Goal: Complete application form

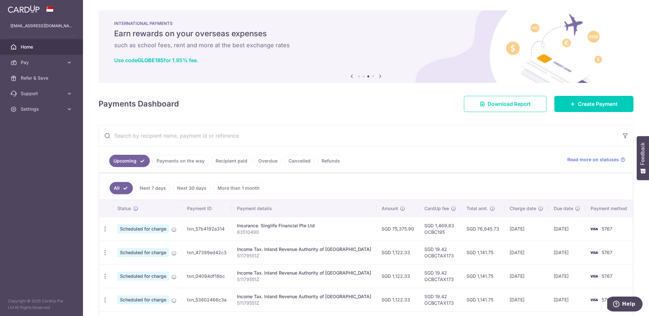
scroll to position [98, 0]
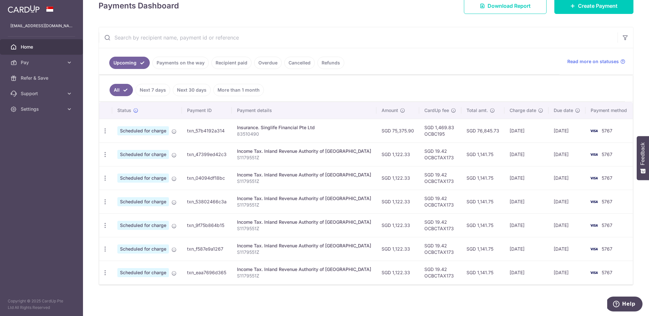
drag, startPoint x: 318, startPoint y: 31, endPoint x: 247, endPoint y: 71, distance: 81.3
click at [312, 32] on input "text" at bounding box center [358, 37] width 519 height 21
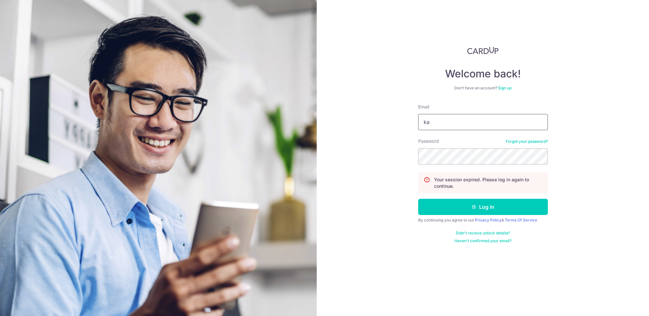
type input "KATHRYNTAN.PS@GMAIL.COM"
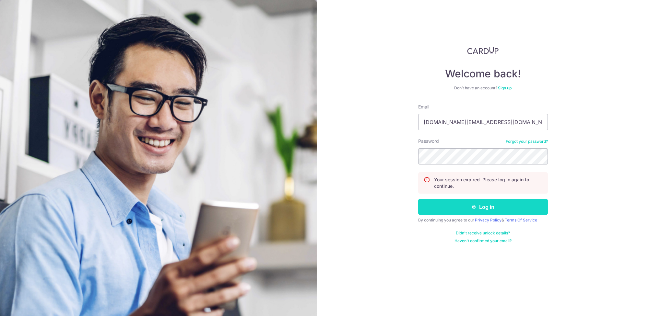
click at [477, 207] on button "Log in" at bounding box center [483, 207] width 130 height 16
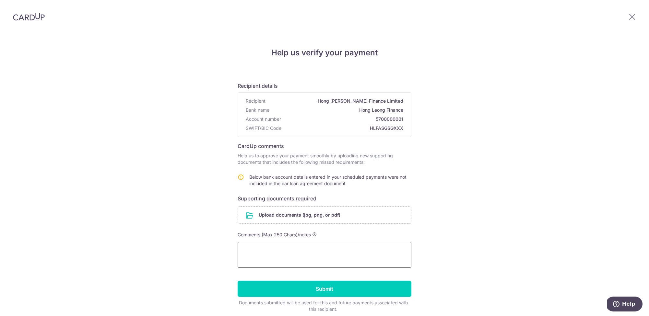
click at [270, 255] on textarea at bounding box center [325, 255] width 174 height 26
drag, startPoint x: 265, startPoint y: 255, endPoint x: 271, endPoint y: 255, distance: 5.5
click at [265, 255] on textarea "Hi Please note that I use the Trust Account 011 640 8493 to make payment to Hon…" at bounding box center [325, 255] width 174 height 26
click at [394, 257] on textarea "Hi Please note that I use the Trust Account 011 640 8493 to make payment via Pa…" at bounding box center [325, 255] width 174 height 26
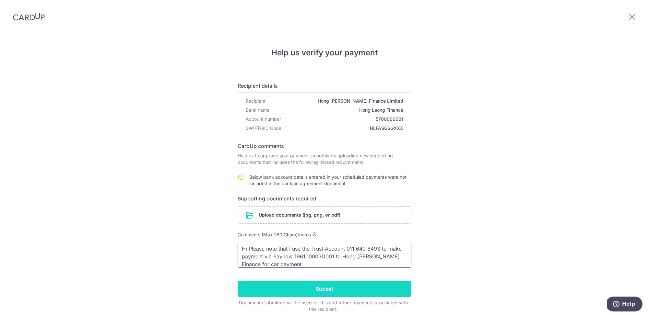
type textarea "Hi Please note that I use the Trust Account 011 640 8493 to make payment via Pa…"
click at [333, 293] on input "Submit" at bounding box center [325, 289] width 174 height 16
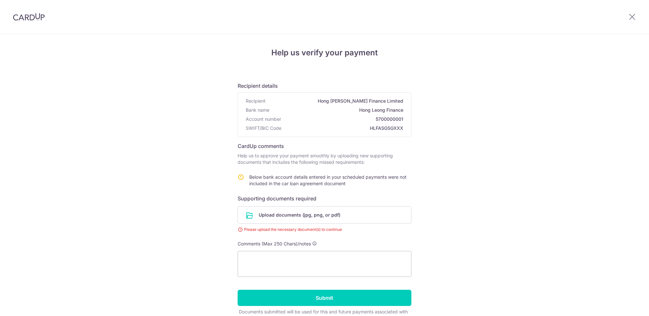
scroll to position [36, 0]
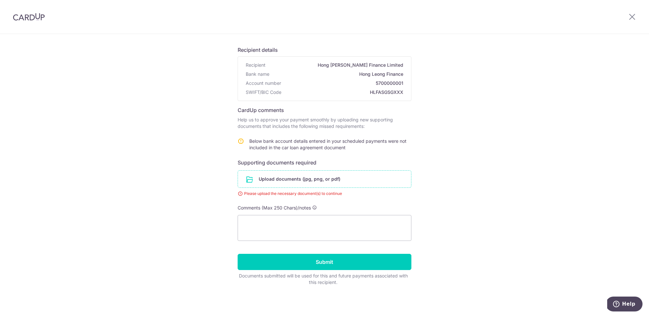
click at [305, 182] on input "file" at bounding box center [324, 179] width 173 height 17
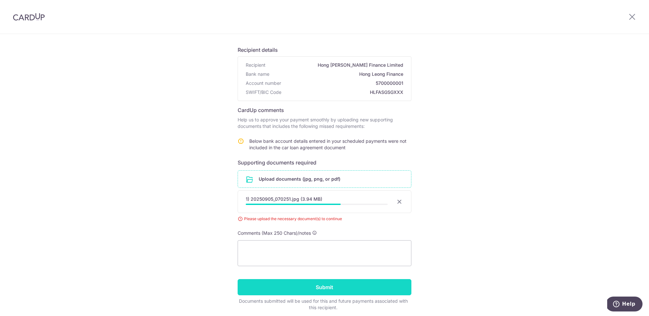
click at [355, 285] on input "Submit" at bounding box center [325, 287] width 174 height 16
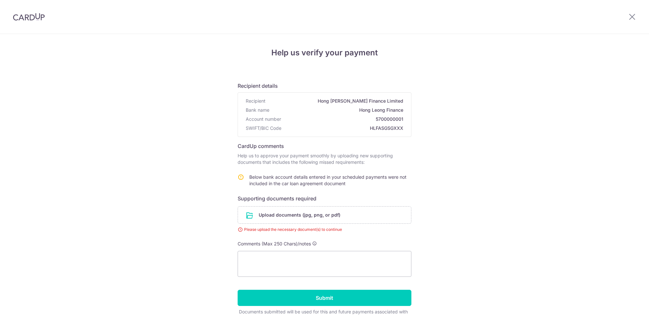
scroll to position [36, 0]
